Goal: Task Accomplishment & Management: Manage account settings

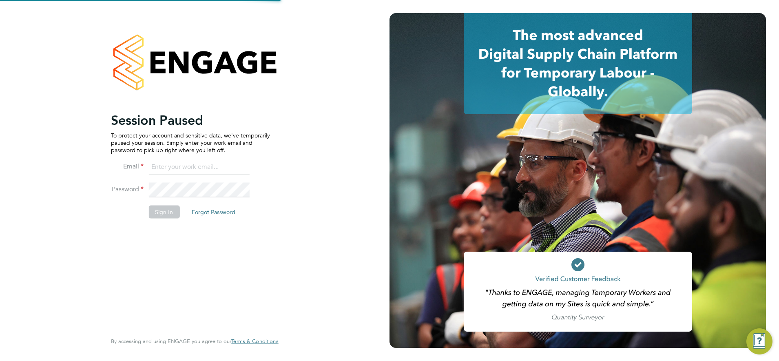
type input "chay.lee.wo@countrysidepartnerships.com"
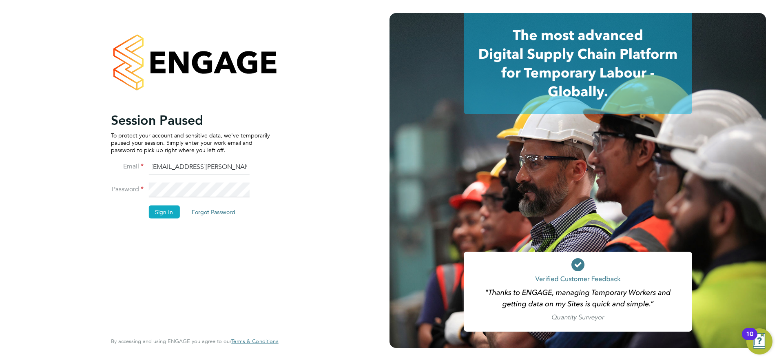
click at [163, 208] on button "Sign In" at bounding box center [163, 211] width 31 height 13
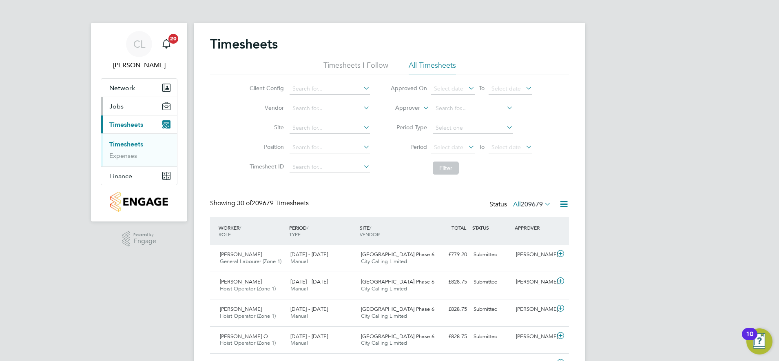
click at [126, 106] on button "Jobs" at bounding box center [139, 106] width 76 height 18
click at [135, 140] on link "Placements" at bounding box center [126, 137] width 34 height 8
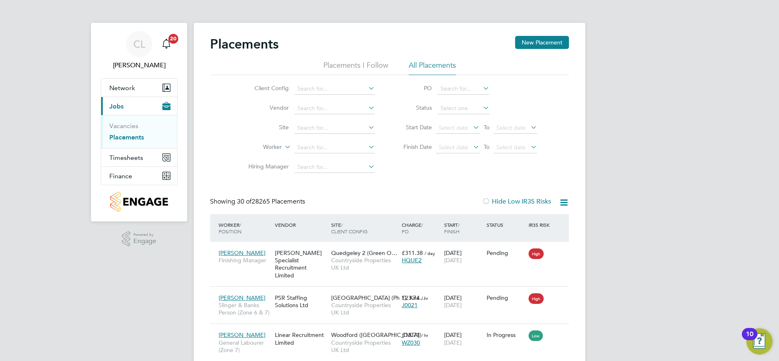
click at [355, 83] on li "Client Config" at bounding box center [308, 89] width 153 height 20
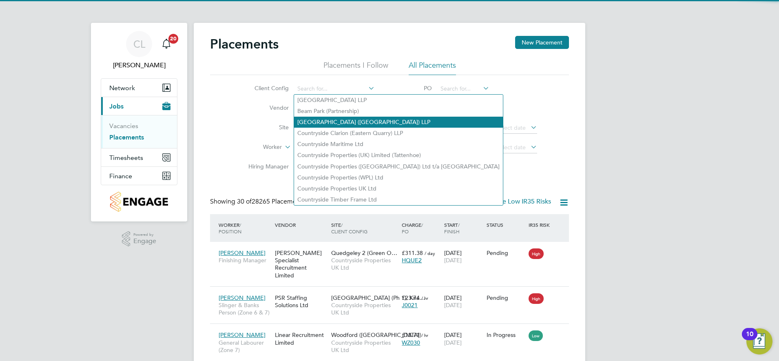
click at [346, 122] on li "[GEOGRAPHIC_DATA] ([GEOGRAPHIC_DATA]) LLP" at bounding box center [398, 122] width 209 height 11
type input "[GEOGRAPHIC_DATA] ([GEOGRAPHIC_DATA]) LLP"
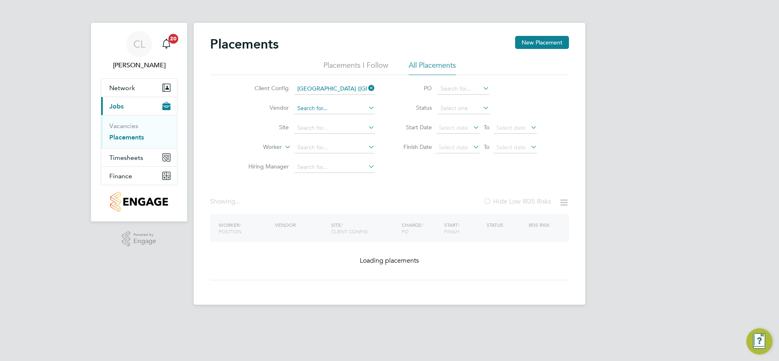
click at [340, 111] on input at bounding box center [334, 108] width 80 height 11
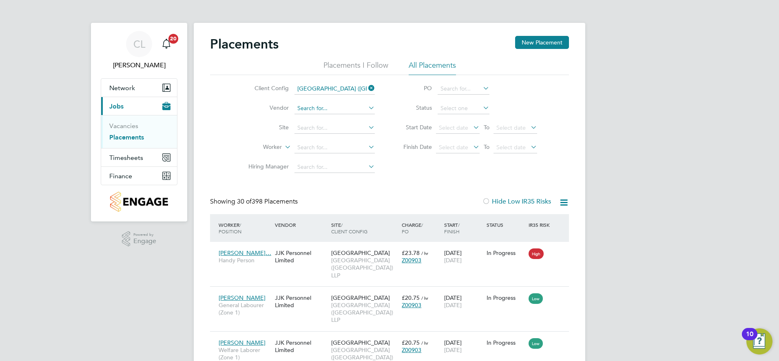
click at [349, 105] on input at bounding box center [334, 108] width 80 height 11
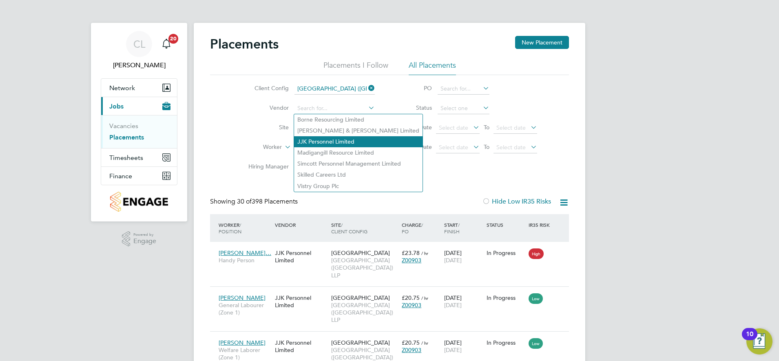
click at [346, 139] on li "JJK Personnel Limited" at bounding box center [358, 141] width 128 height 11
type input "JJK Personnel Limited"
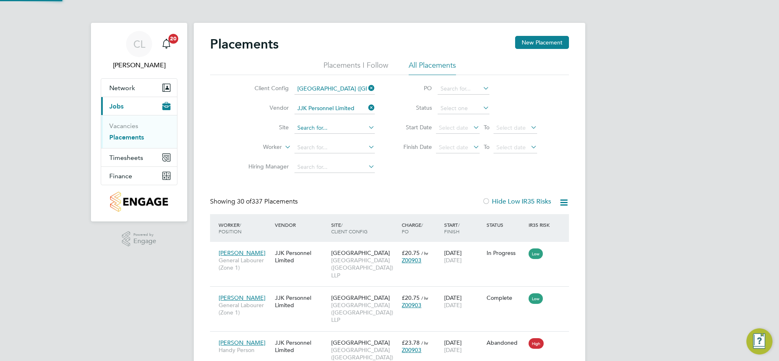
click at [331, 125] on input at bounding box center [334, 127] width 80 height 11
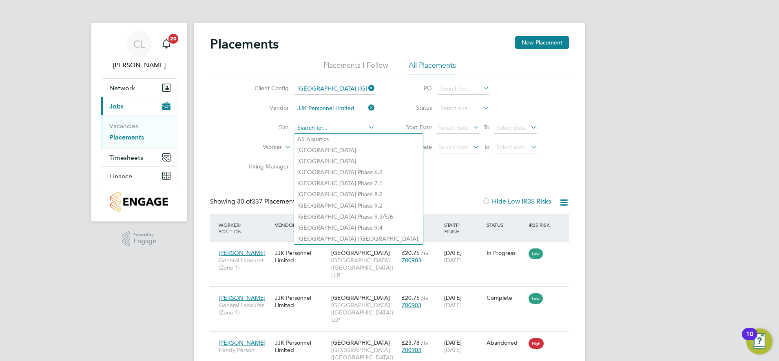
click at [334, 128] on input at bounding box center [334, 127] width 80 height 11
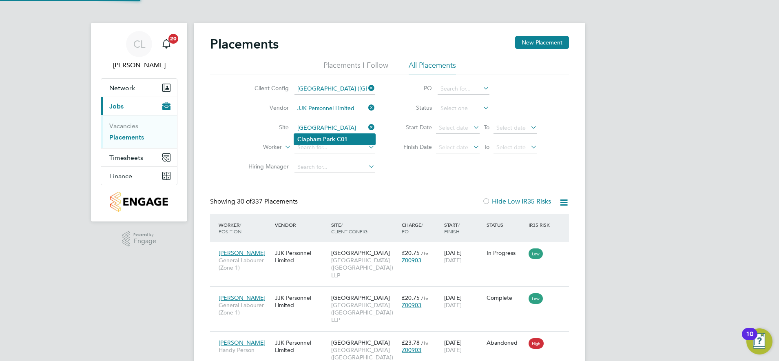
type input "[GEOGRAPHIC_DATA]"
click at [337, 139] on b "C01" at bounding box center [342, 139] width 11 height 7
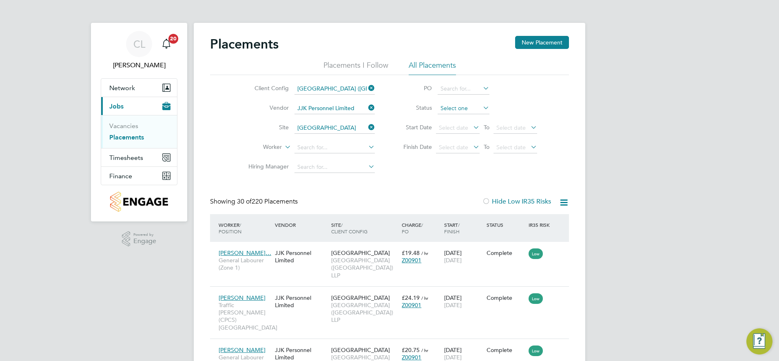
click at [454, 111] on input at bounding box center [464, 108] width 52 height 11
click at [458, 128] on li "Inactive" at bounding box center [463, 130] width 53 height 11
type input "Inactive"
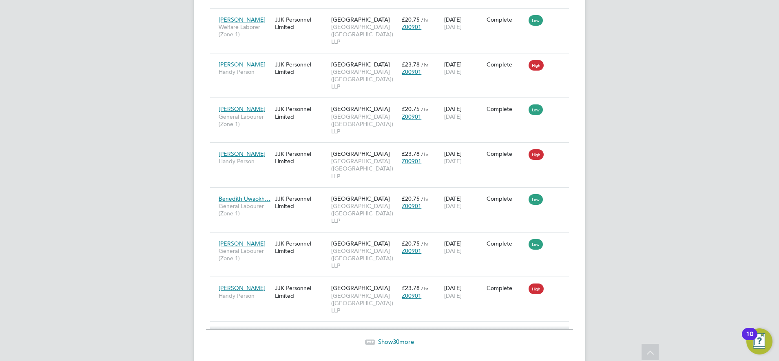
click at [395, 338] on span "30" at bounding box center [396, 342] width 7 height 8
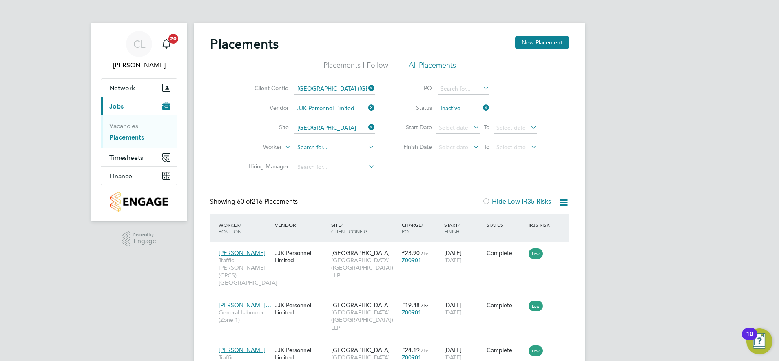
click at [321, 146] on input at bounding box center [334, 147] width 80 height 11
click at [301, 145] on input "[PERSON_NAME]" at bounding box center [334, 147] width 80 height 11
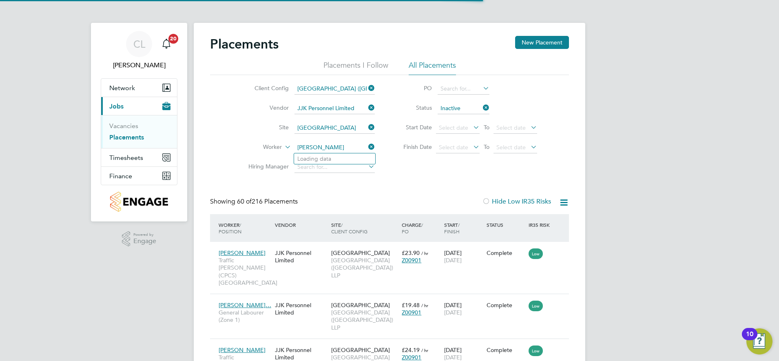
click at [323, 146] on input "[PERSON_NAME]" at bounding box center [334, 147] width 80 height 11
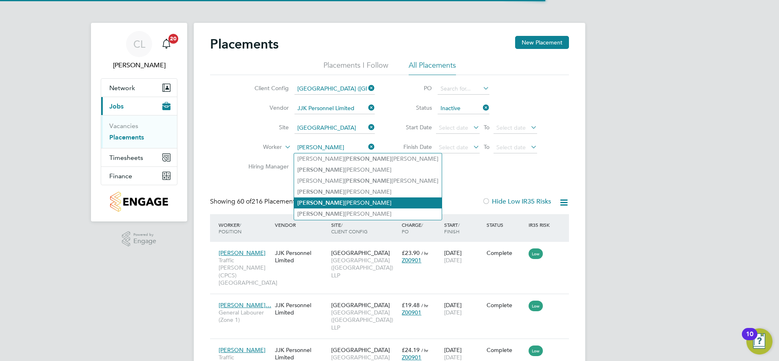
type input "[PERSON_NAME]"
click at [343, 200] on li "[PERSON_NAME]" at bounding box center [368, 202] width 148 height 11
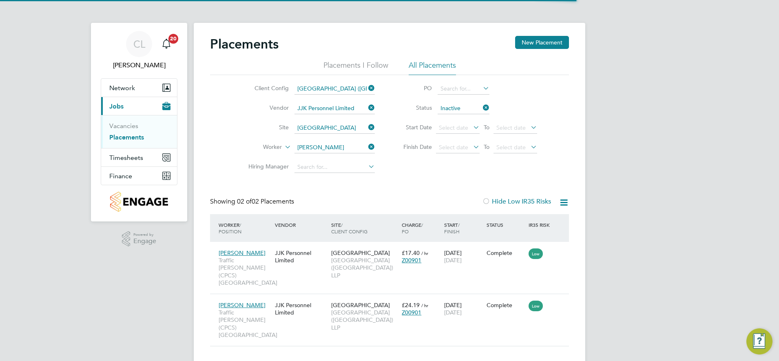
scroll to position [38, 71]
click at [488, 310] on div "[PERSON_NAME] Traffic [PERSON_NAME] (CPCS) Clapham JJK Personnel Limited [GEOGR…" at bounding box center [389, 320] width 359 height 52
click at [478, 297] on div "[DATE] [DATE]" at bounding box center [463, 308] width 42 height 23
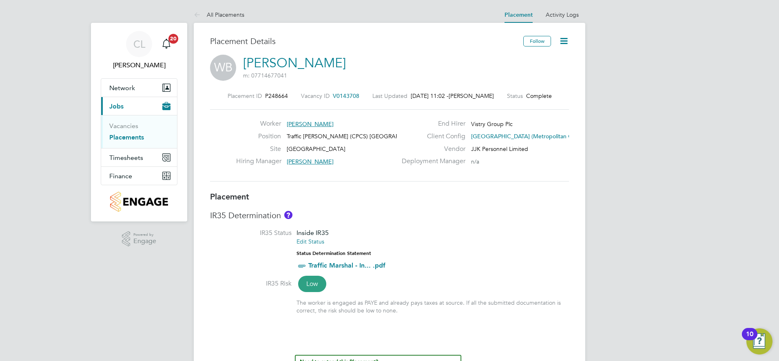
click at [566, 43] on icon at bounding box center [564, 41] width 10 height 10
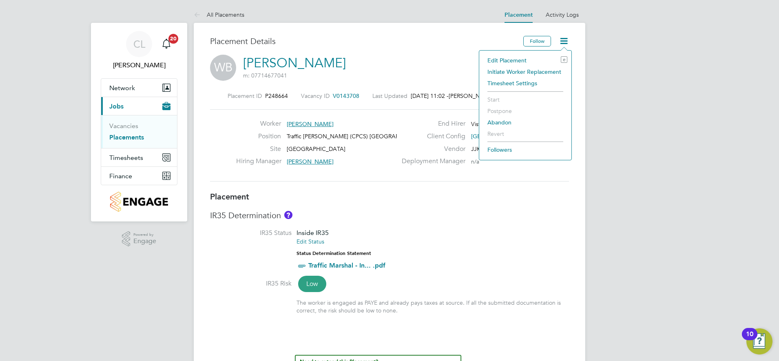
click at [508, 57] on li "Edit Placement e" at bounding box center [525, 60] width 84 height 11
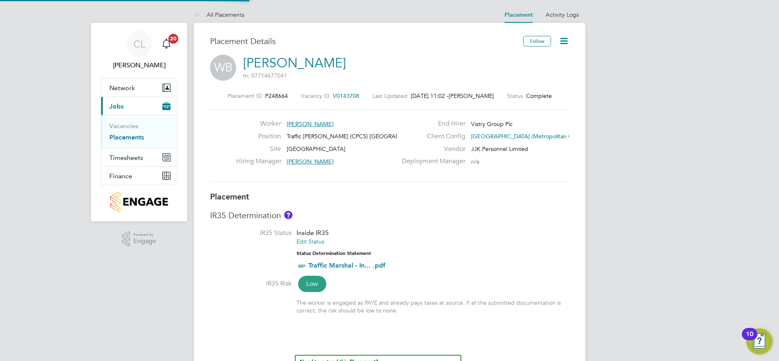
type input "Adrian Iacob"
type input "Jonathan Convery"
type input "[DATE]"
type input "08:00"
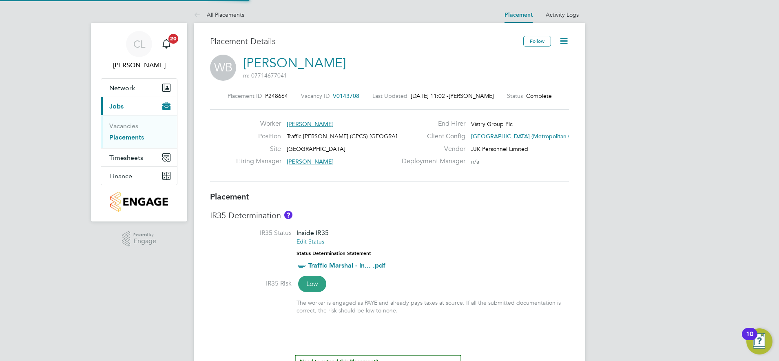
type input "17:00"
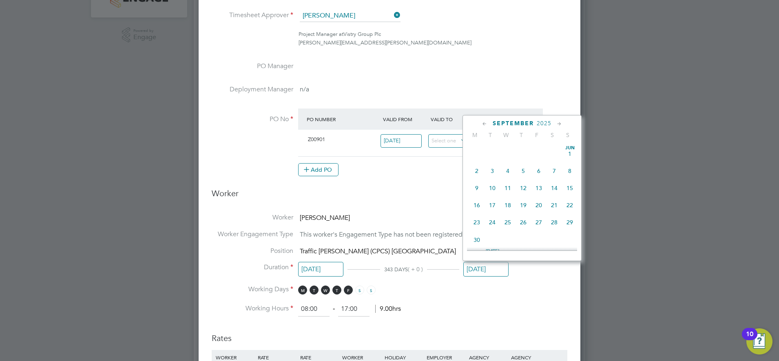
click at [494, 267] on input "[DATE]" at bounding box center [485, 269] width 45 height 15
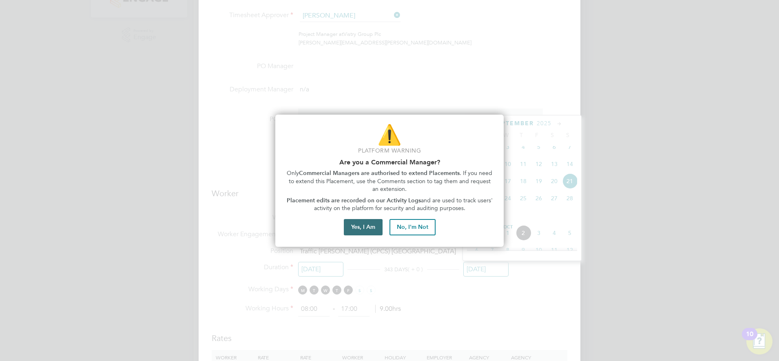
click at [367, 224] on button "Yes, I Am" at bounding box center [363, 227] width 39 height 16
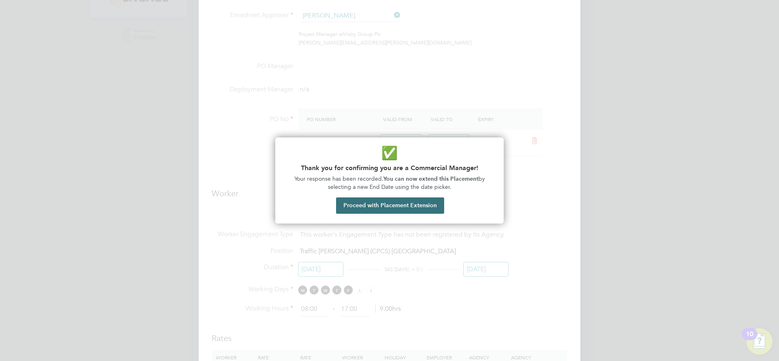
click at [398, 209] on button "Proceed with Placement Extension" at bounding box center [390, 205] width 108 height 16
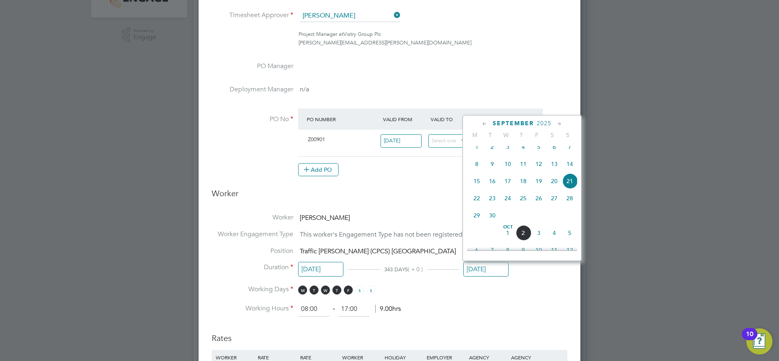
click at [495, 221] on span "30" at bounding box center [491, 215] width 15 height 15
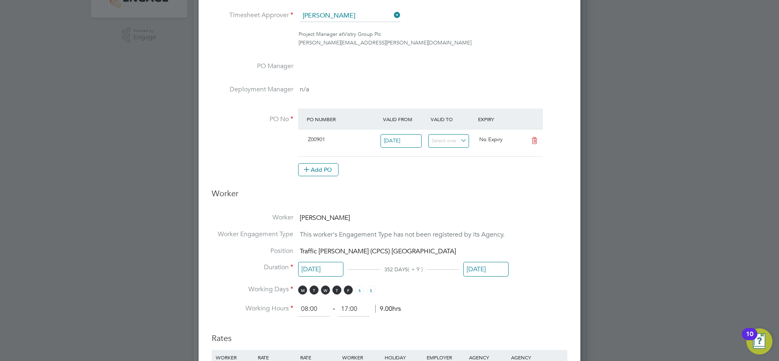
click at [488, 272] on input "[DATE]" at bounding box center [485, 269] width 45 height 15
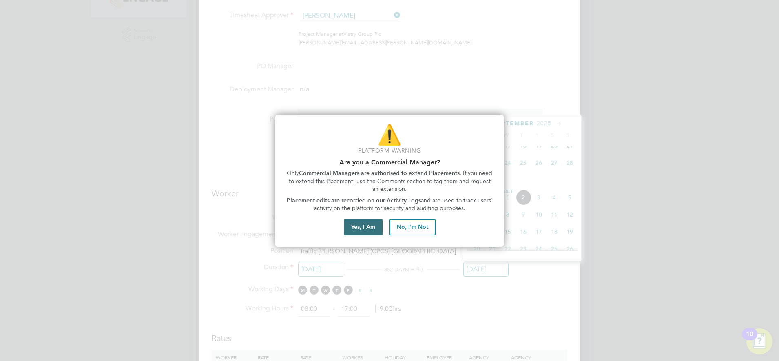
click at [354, 228] on button "Yes, I Am" at bounding box center [363, 227] width 39 height 16
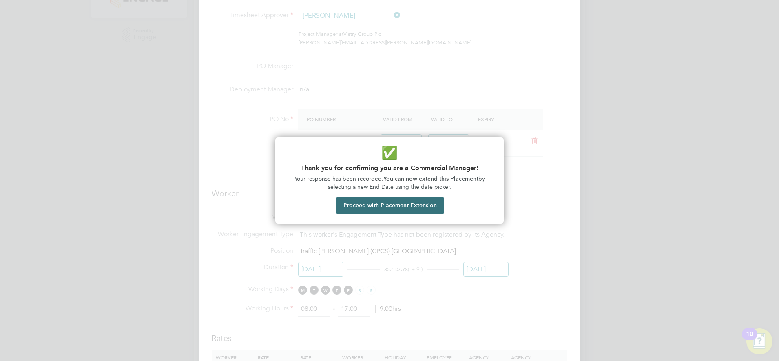
click at [401, 212] on button "Proceed with Placement Extension" at bounding box center [390, 205] width 108 height 16
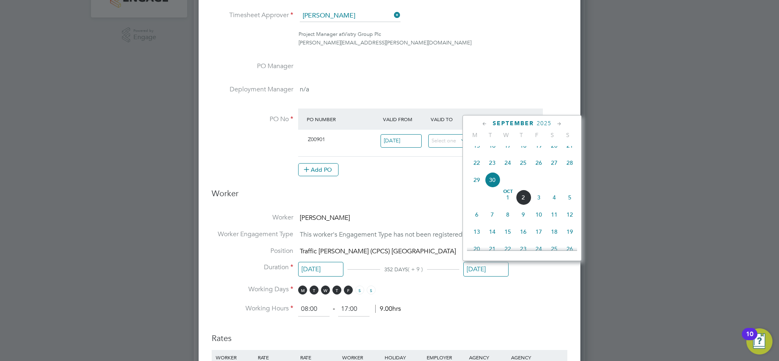
click at [567, 170] on span "28" at bounding box center [569, 162] width 15 height 15
type input "[DATE]"
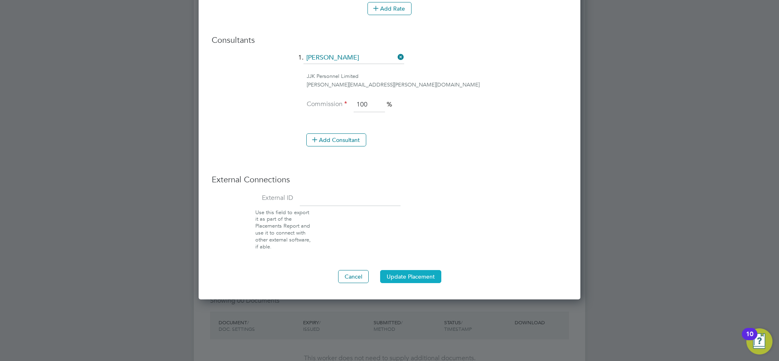
click at [427, 276] on button "Update Placement" at bounding box center [410, 276] width 61 height 13
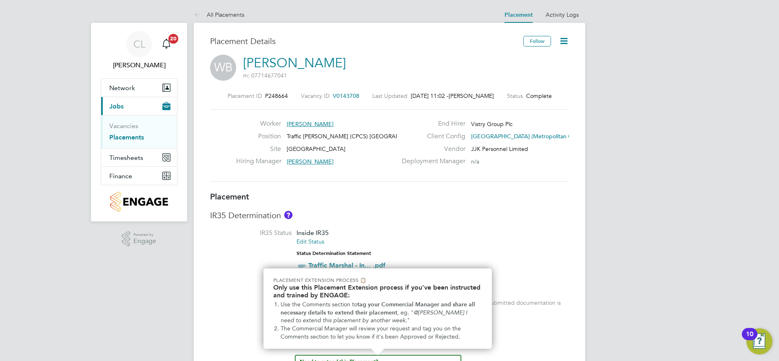
scroll to position [15, 0]
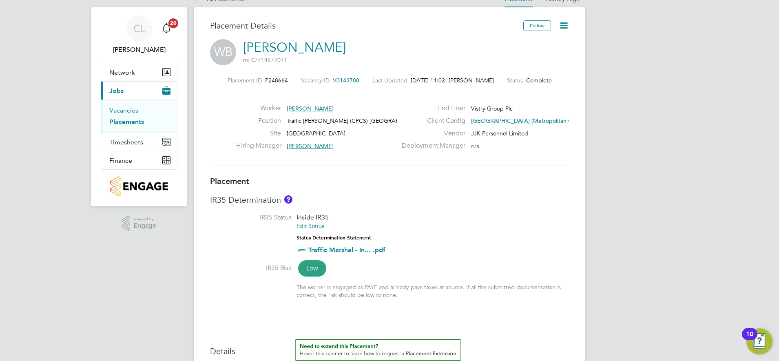
drag, startPoint x: 128, startPoint y: 108, endPoint x: 187, endPoint y: 114, distance: 59.4
click at [128, 108] on link "Vacancies" at bounding box center [123, 110] width 29 height 8
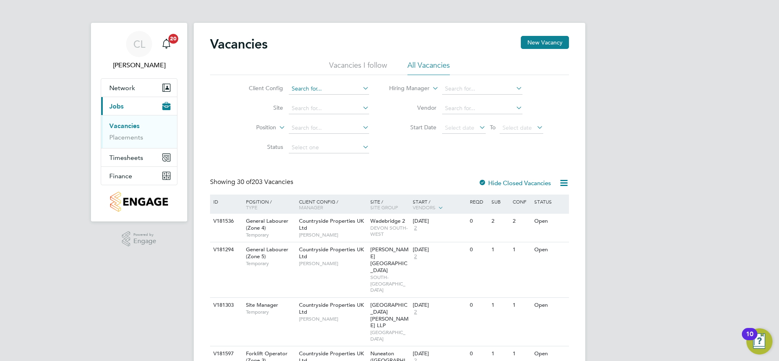
click at [335, 89] on input at bounding box center [329, 88] width 80 height 11
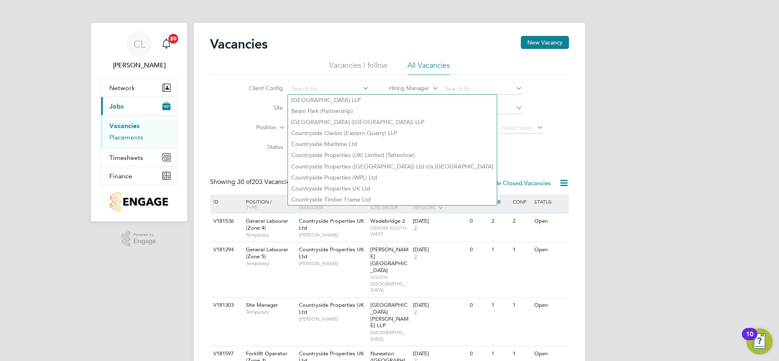
click at [132, 136] on link "Placements" at bounding box center [126, 137] width 34 height 8
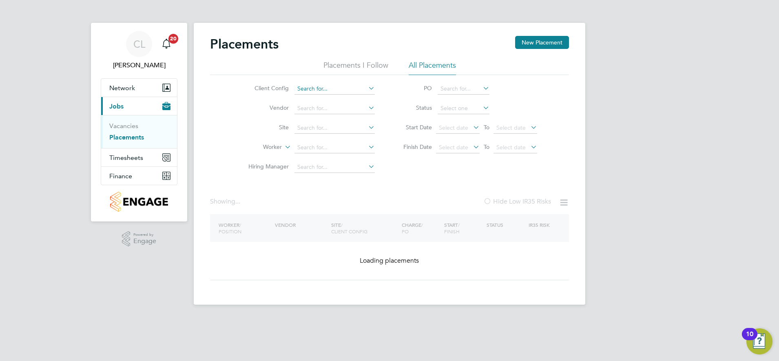
click at [342, 86] on input at bounding box center [334, 88] width 80 height 11
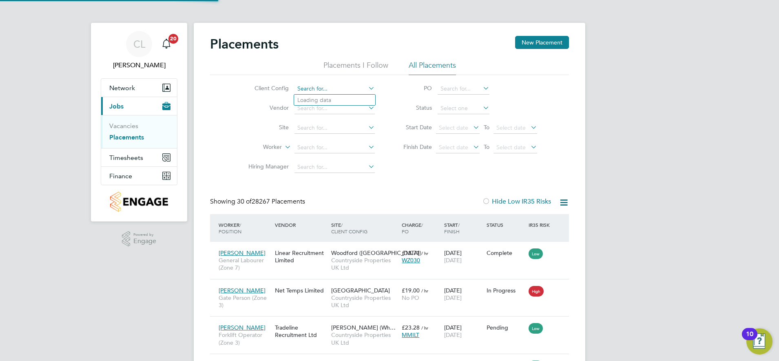
scroll to position [31, 71]
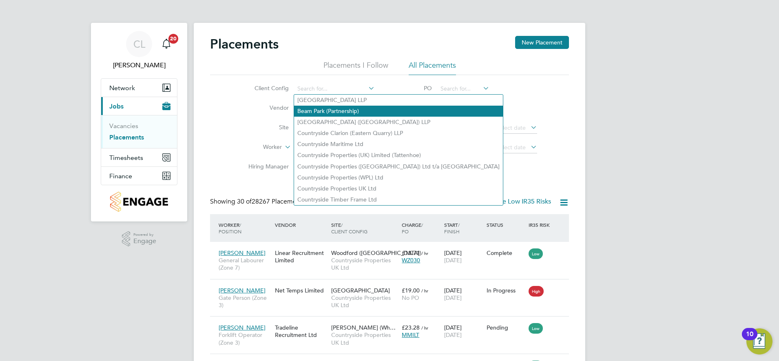
drag, startPoint x: 359, startPoint y: 121, endPoint x: 333, endPoint y: 106, distance: 29.7
click at [354, 117] on li "[GEOGRAPHIC_DATA] ([GEOGRAPHIC_DATA]) LLP" at bounding box center [398, 122] width 209 height 11
type input "[GEOGRAPHIC_DATA] ([GEOGRAPHIC_DATA]) LLP"
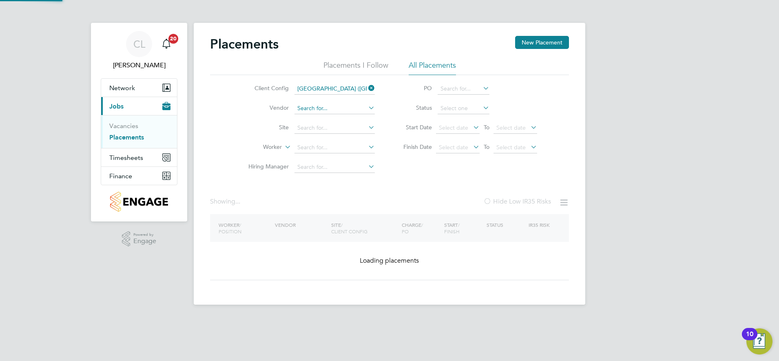
click at [332, 106] on input at bounding box center [334, 108] width 80 height 11
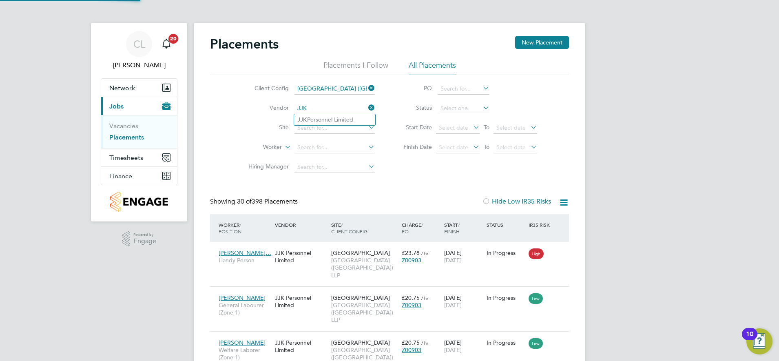
type input "JJK Personnel Limited"
click at [327, 121] on li "Site" at bounding box center [308, 128] width 153 height 20
click at [327, 123] on input at bounding box center [334, 127] width 80 height 11
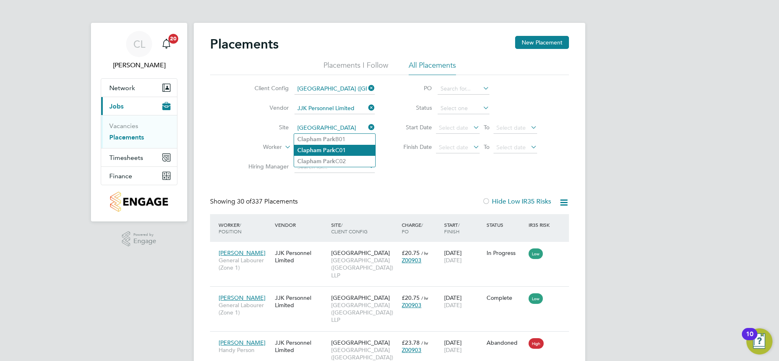
type input "[GEOGRAPHIC_DATA]"
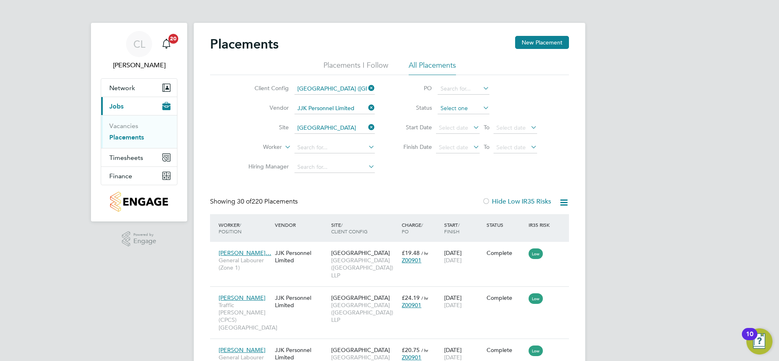
click at [470, 108] on input at bounding box center [464, 108] width 52 height 11
click at [460, 126] on li "Inactive" at bounding box center [463, 130] width 53 height 11
type input "Inactive"
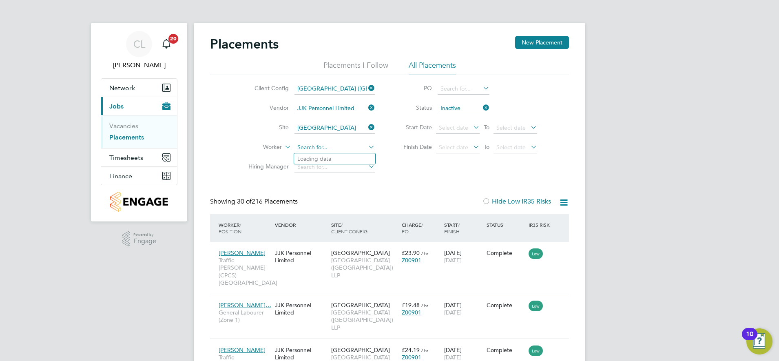
click at [327, 152] on input at bounding box center [334, 147] width 80 height 11
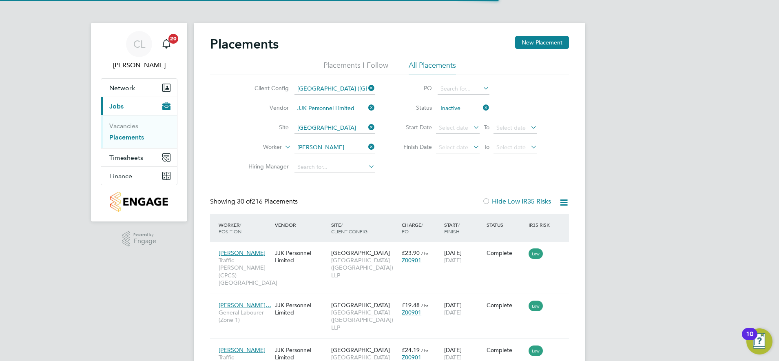
click at [334, 178] on li "Abiod un Oladimeji" at bounding box center [334, 180] width 81 height 11
type input "[PERSON_NAME]"
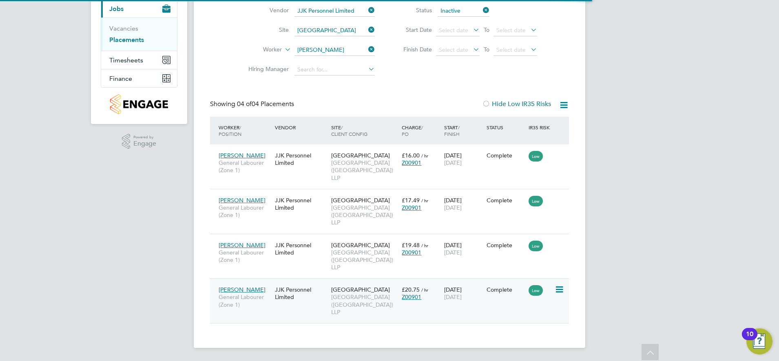
click at [513, 304] on div "Abiodun Oladimeji General Labourer (Zone 1) JJK Personnel Limited Clapham Park …" at bounding box center [389, 300] width 359 height 45
click at [492, 292] on div "Complete" at bounding box center [505, 289] width 38 height 7
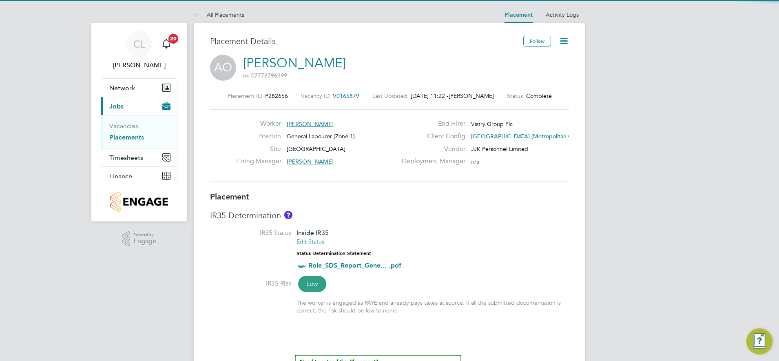
click at [568, 44] on icon at bounding box center [564, 41] width 10 height 10
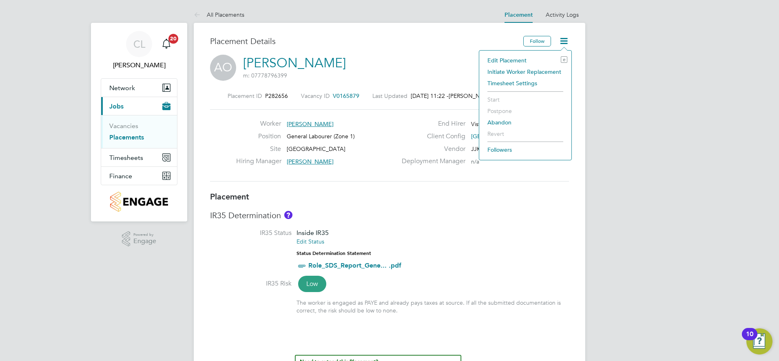
click at [508, 61] on li "Edit Placement e" at bounding box center [525, 60] width 84 height 11
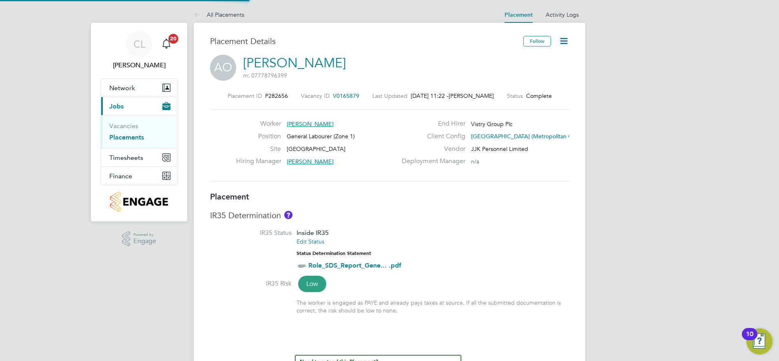
type input "Adrian Iacob"
type input "Jonathan Convery"
type input "[DATE]"
type input "08:00"
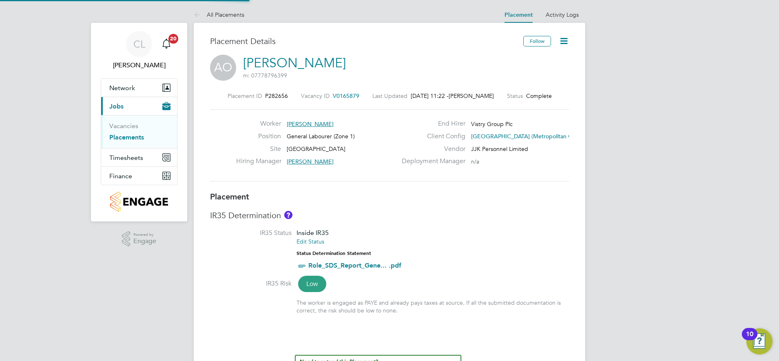
type input "17:00"
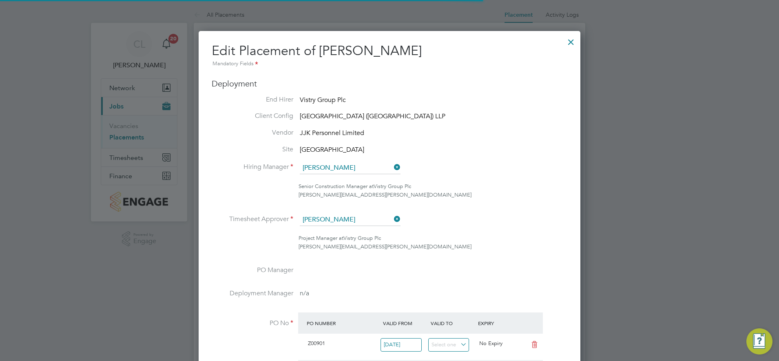
scroll to position [4, 4]
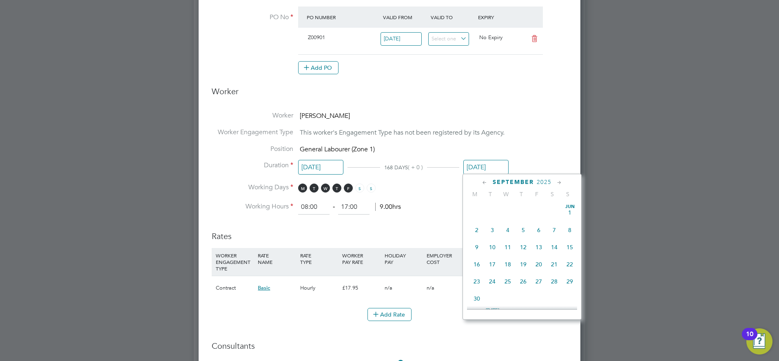
click at [488, 164] on input "[DATE]" at bounding box center [485, 167] width 45 height 15
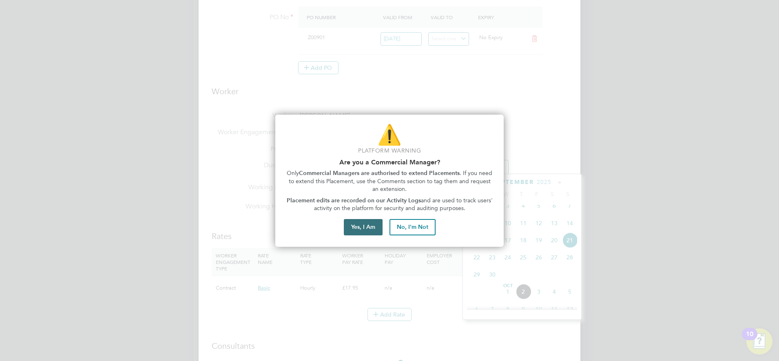
click at [376, 228] on button "Yes, I Am" at bounding box center [363, 227] width 39 height 16
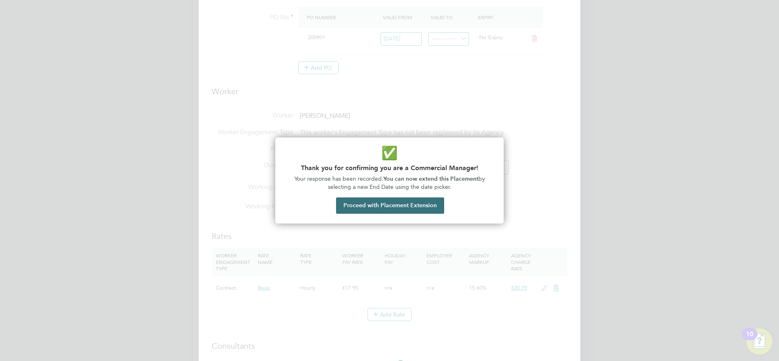
click at [407, 208] on button "Proceed with Placement Extension" at bounding box center [390, 205] width 108 height 16
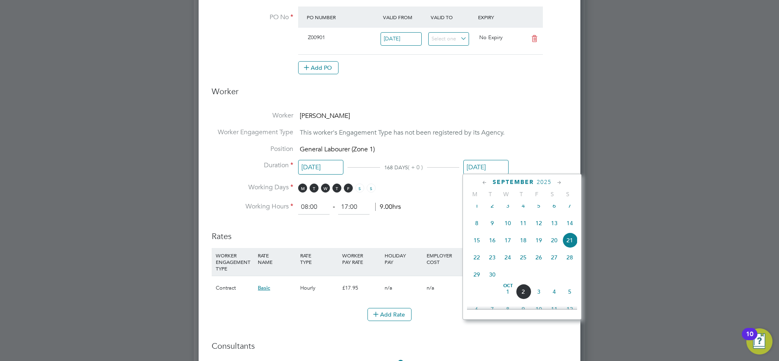
click at [434, 209] on li "Working Hours 08:00 ‐ 17:00 9.00hrs" at bounding box center [390, 207] width 356 height 15
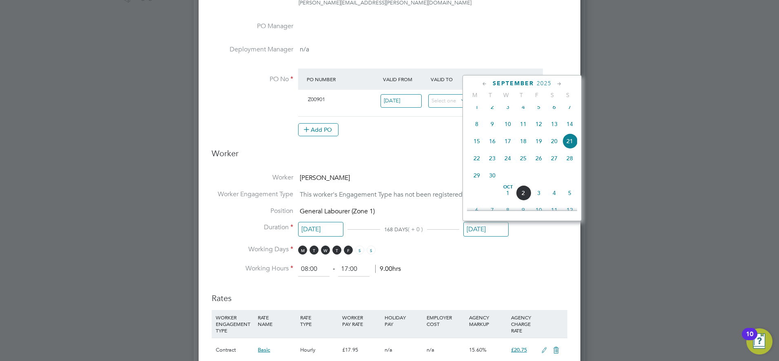
click at [491, 229] on input "[DATE]" at bounding box center [485, 229] width 45 height 15
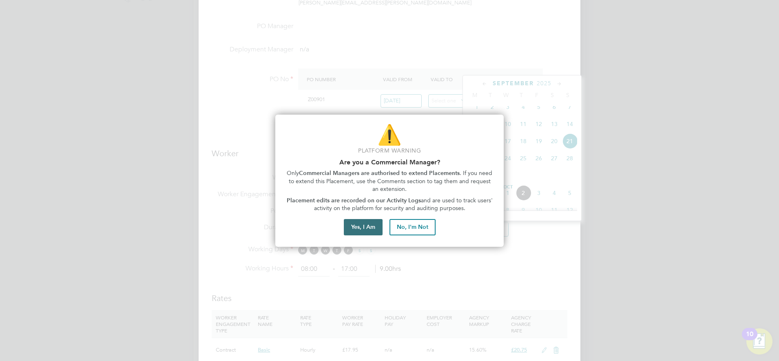
click at [365, 221] on button "Yes, I Am" at bounding box center [363, 227] width 39 height 16
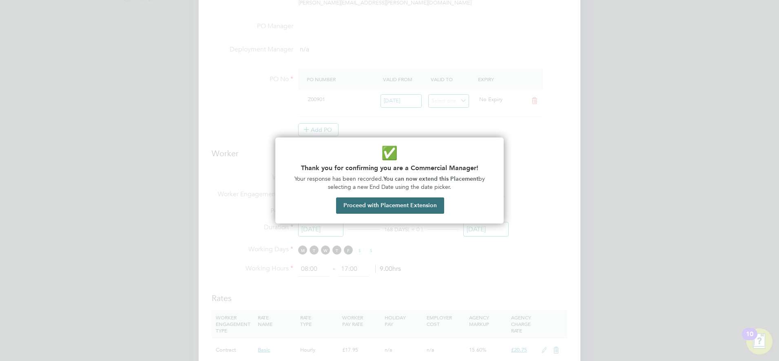
click at [411, 210] on button "Proceed with Placement Extension" at bounding box center [390, 205] width 108 height 16
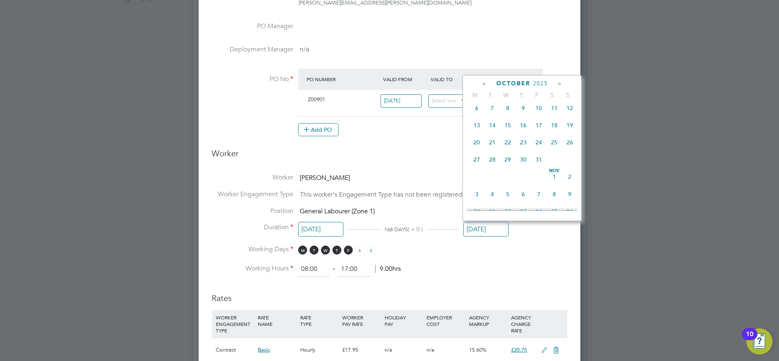
click at [539, 167] on span "31" at bounding box center [538, 159] width 15 height 15
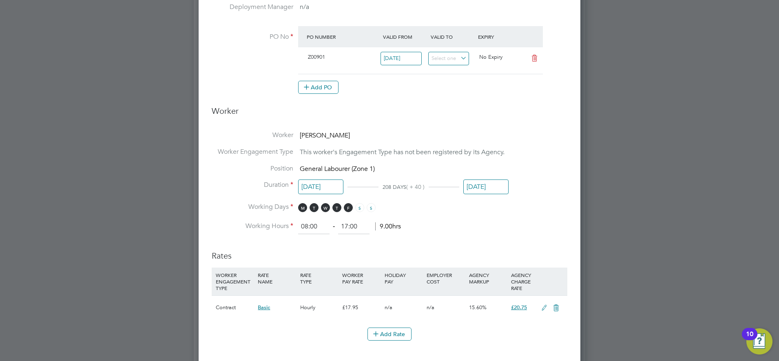
scroll to position [244, 0]
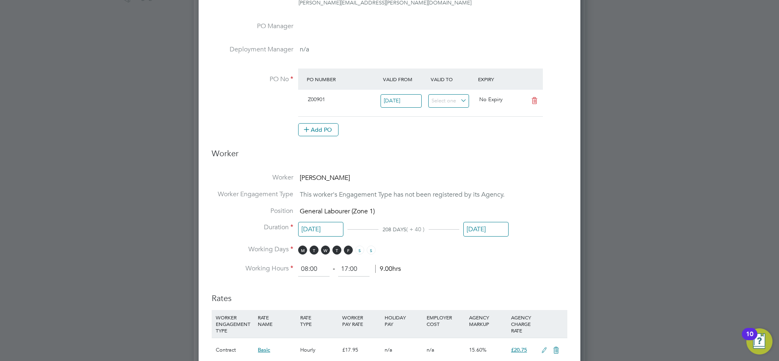
click at [484, 226] on input "[DATE]" at bounding box center [485, 229] width 45 height 15
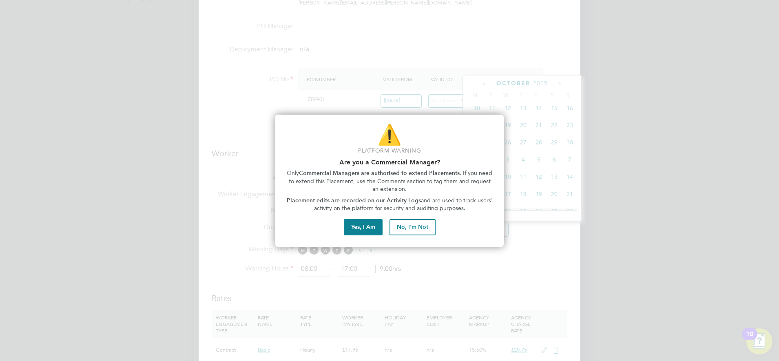
scroll to position [300, 0]
click at [367, 223] on button "Yes, I Am" at bounding box center [363, 227] width 39 height 16
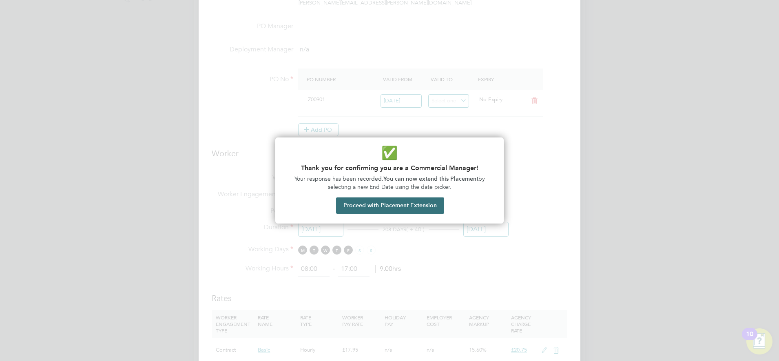
click at [393, 200] on button "Proceed with Placement Extension" at bounding box center [390, 205] width 108 height 16
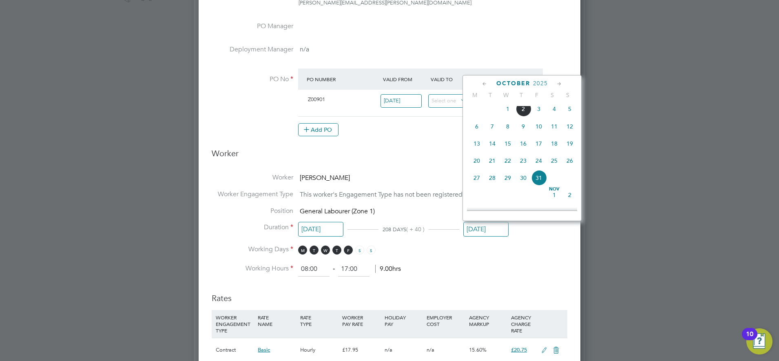
scroll to position [249, 0]
click at [520, 126] on span "2" at bounding box center [522, 122] width 15 height 15
type input "[DATE]"
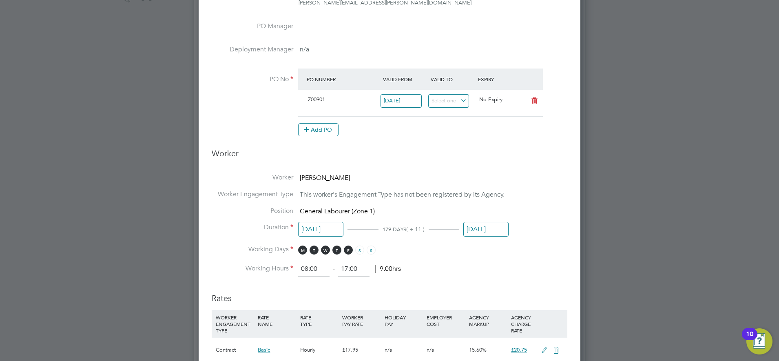
click at [508, 259] on li "Working Days M T W T F S S" at bounding box center [390, 253] width 356 height 17
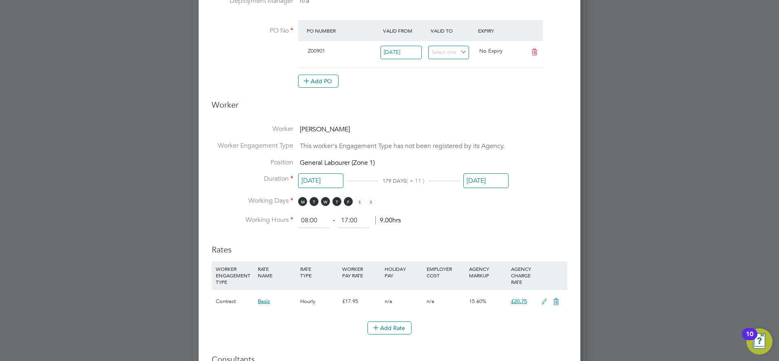
scroll to position [346, 0]
